Goal: Information Seeking & Learning: Learn about a topic

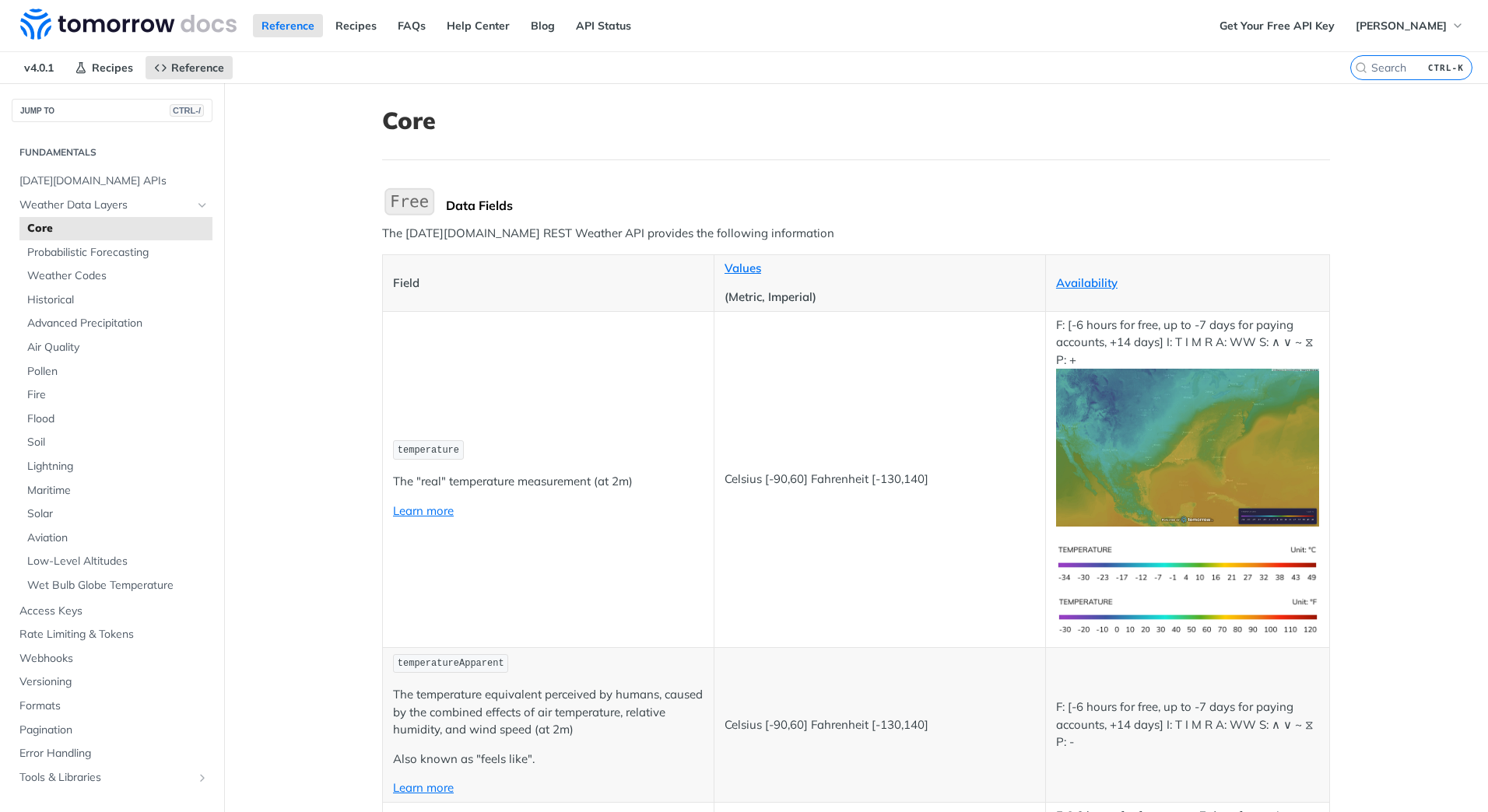
scroll to position [3915, 0]
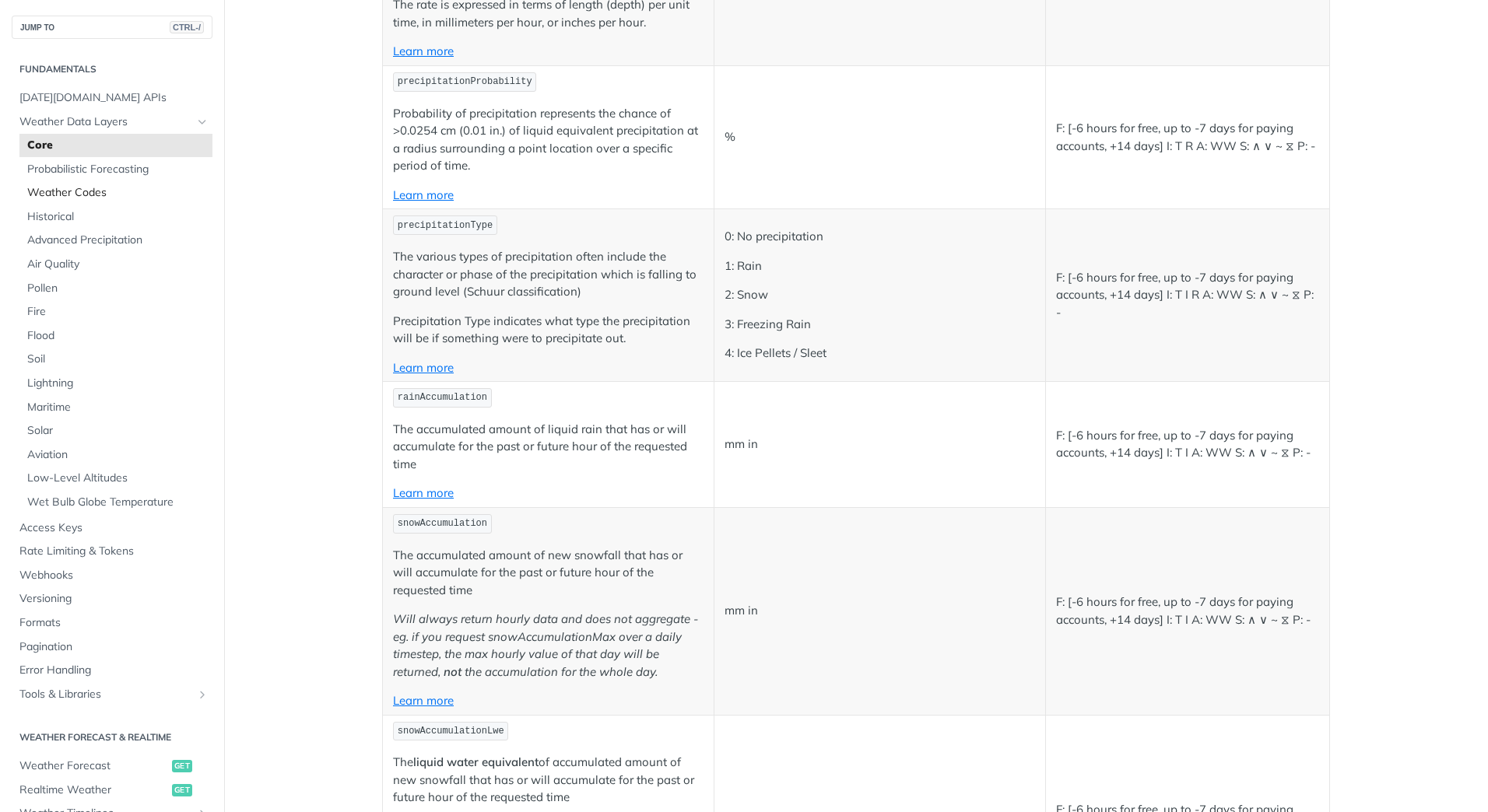
click at [95, 196] on span "Weather Codes" at bounding box center [118, 193] width 182 height 15
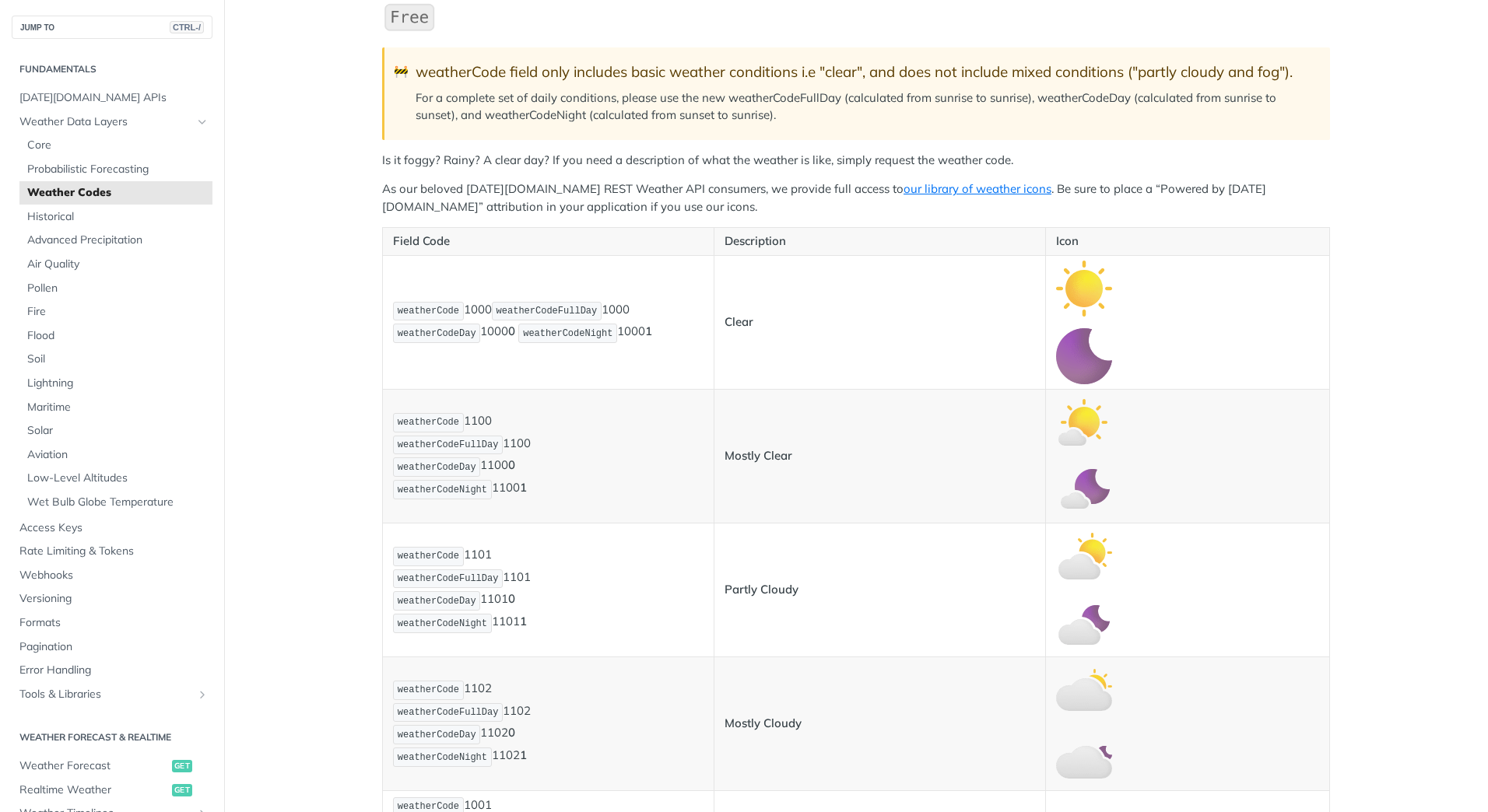
scroll to position [78, 0]
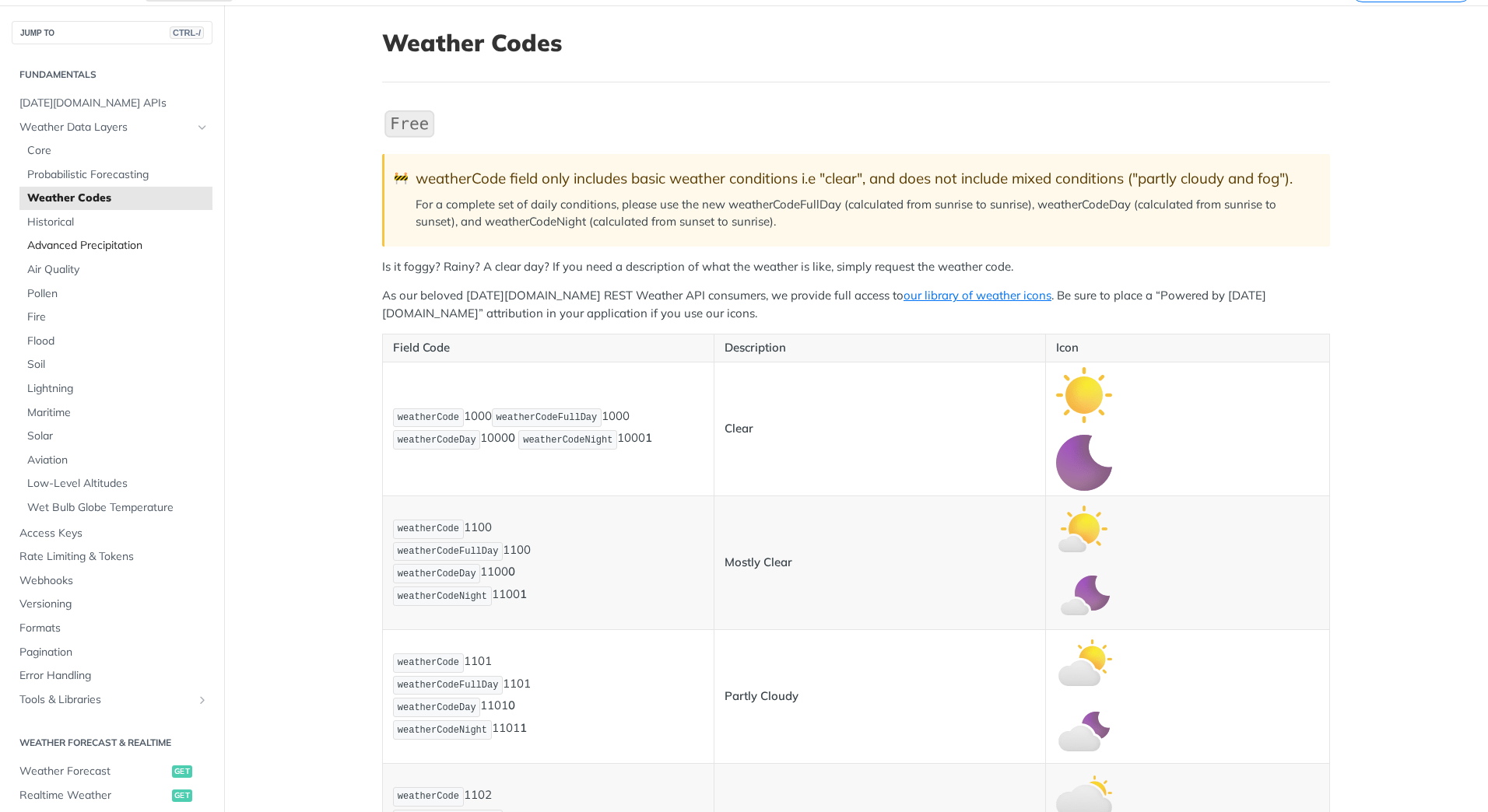
click at [116, 243] on span "Advanced Precipitation" at bounding box center [118, 245] width 182 height 15
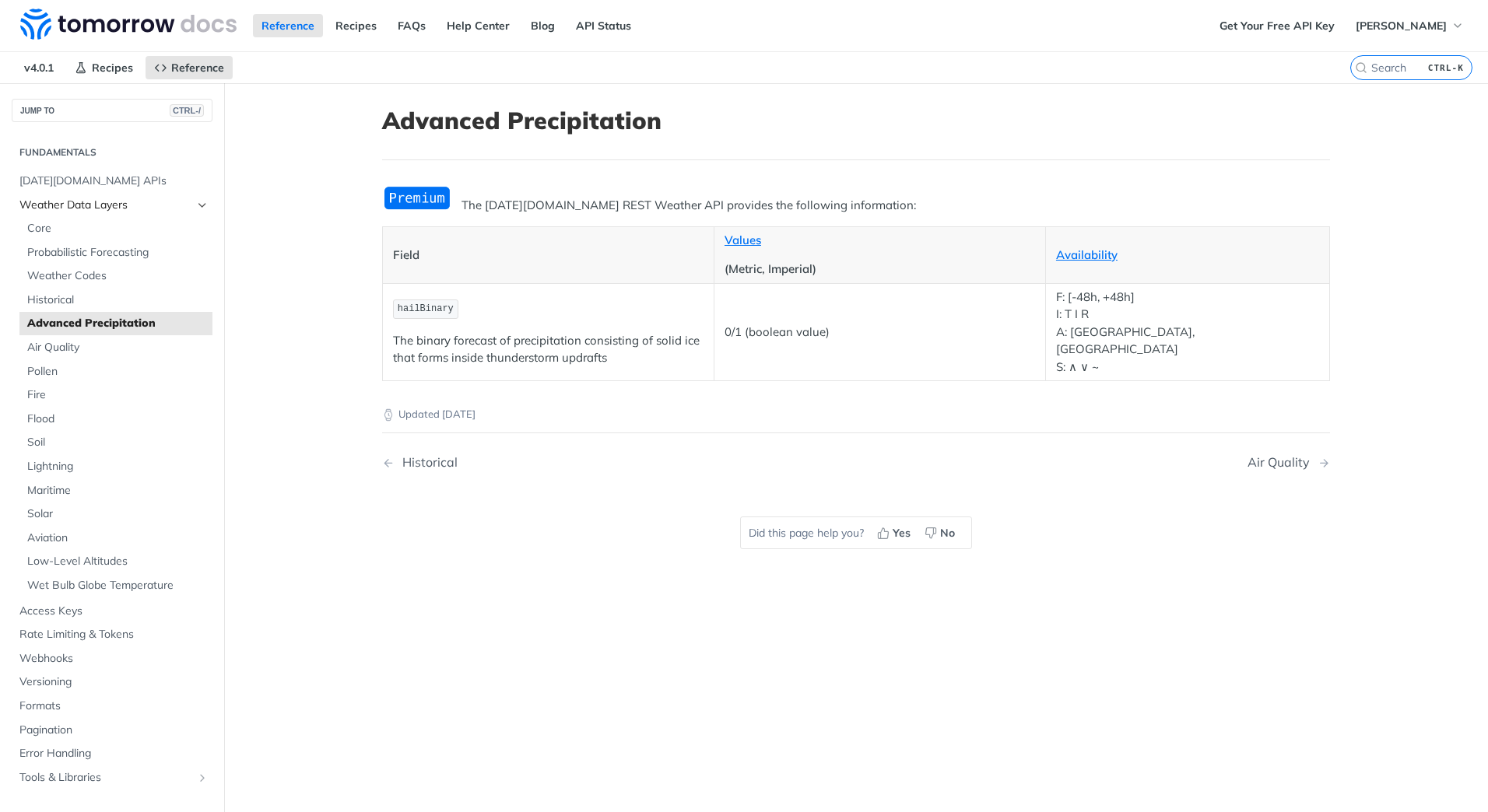
click at [196, 205] on icon "Hide subpages for Weather Data Layers" at bounding box center [202, 205] width 13 height 13
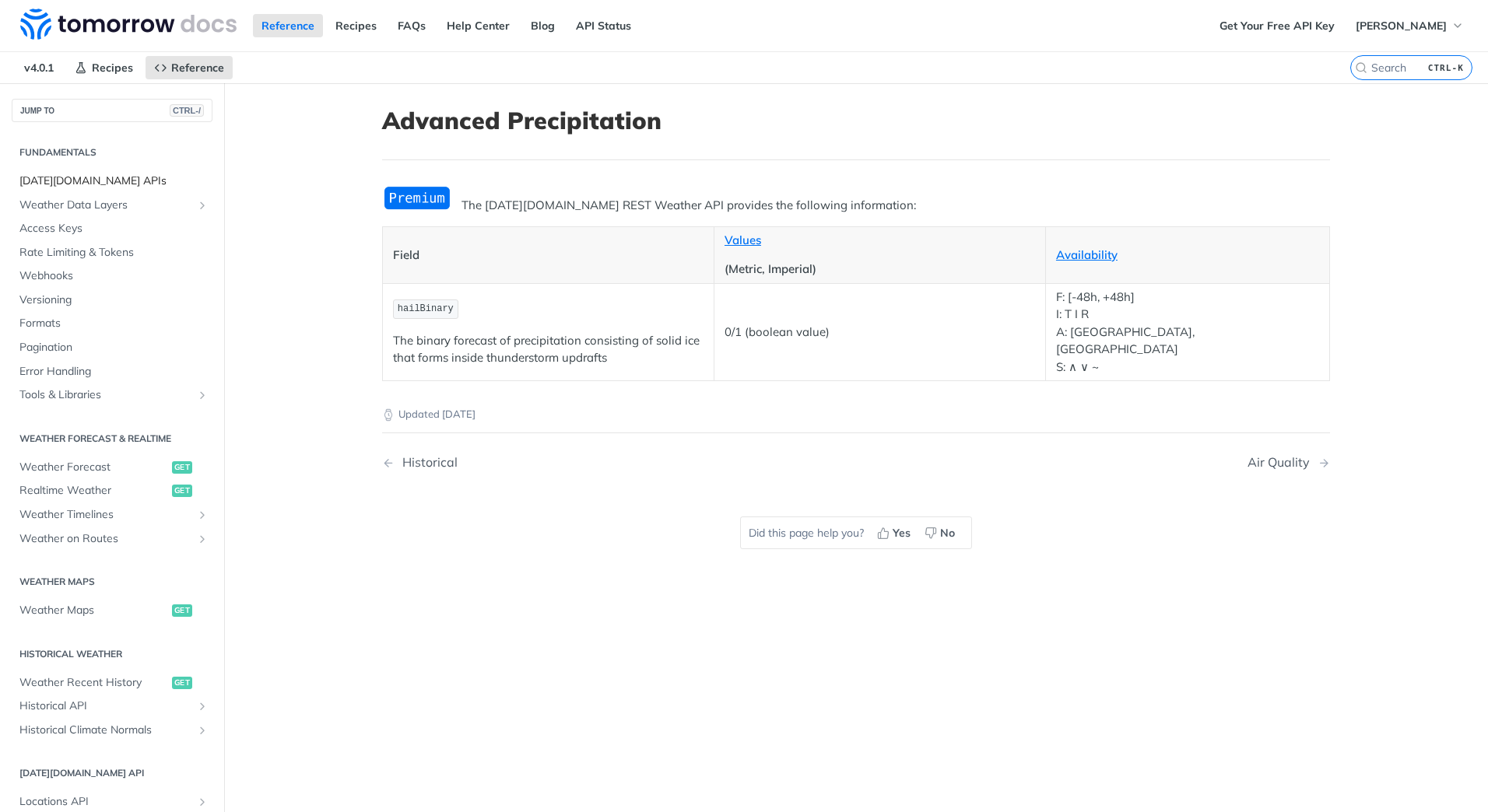
click at [161, 181] on span "[DATE][DOMAIN_NAME] APIs" at bounding box center [114, 181] width 189 height 15
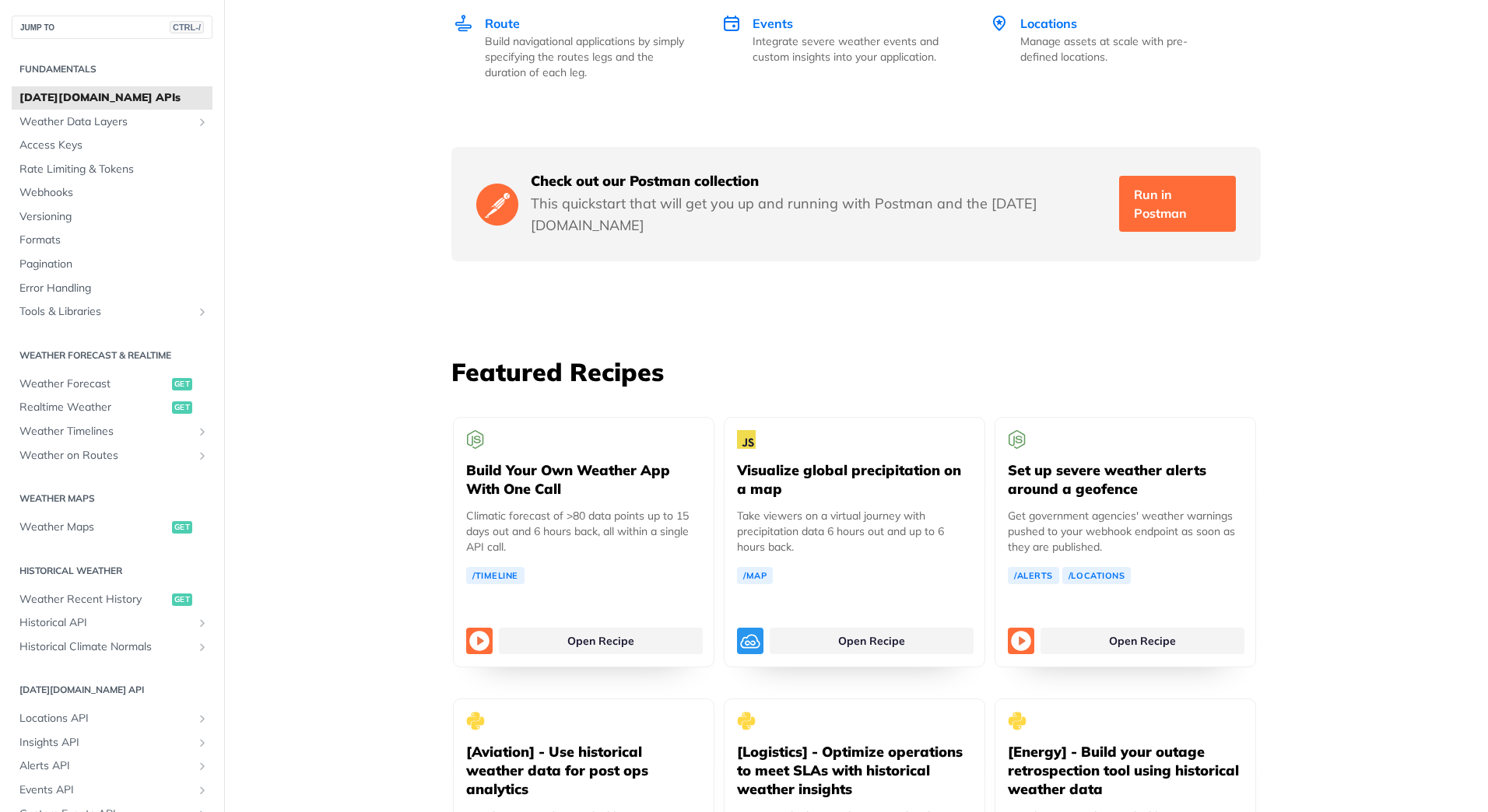
scroll to position [2566, 0]
